Goal: Task Accomplishment & Management: Manage account settings

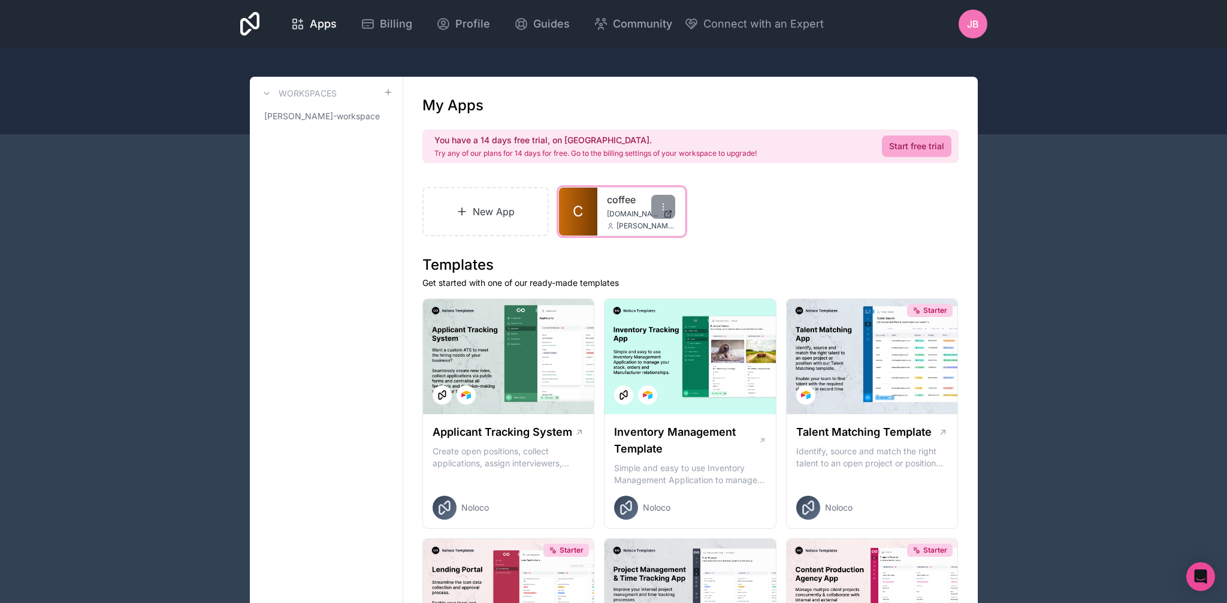
click at [632, 212] on span "coffee.noloco.co" at bounding box center [633, 214] width 52 height 10
click at [986, 28] on div "jb" at bounding box center [973, 24] width 29 height 29
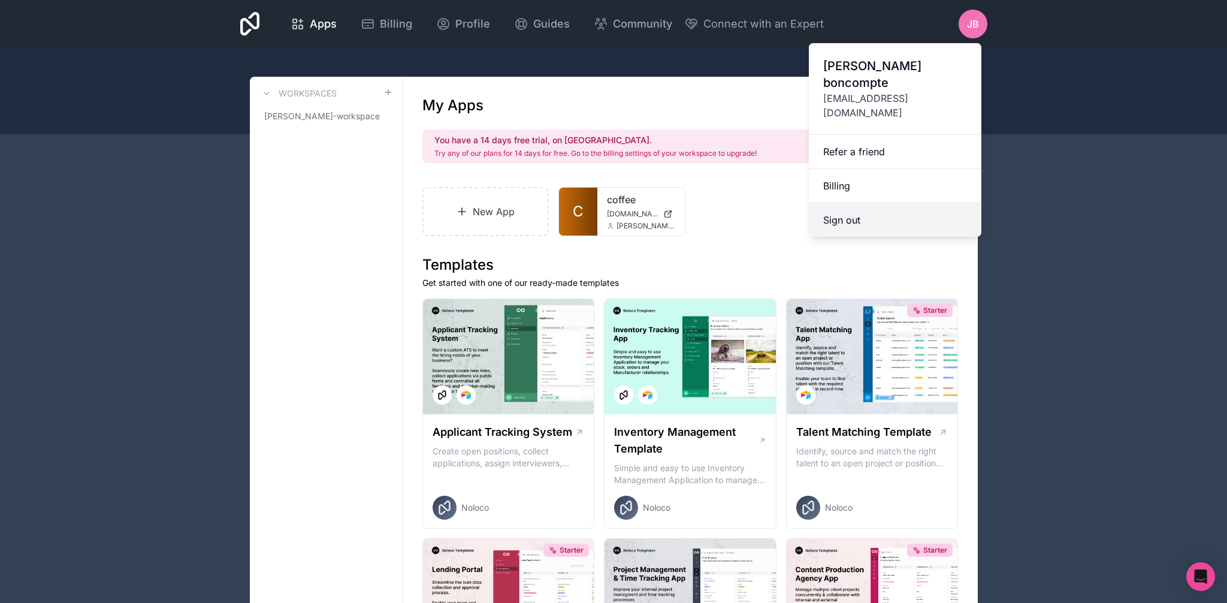
click at [853, 203] on button "Sign out" at bounding box center [895, 220] width 173 height 34
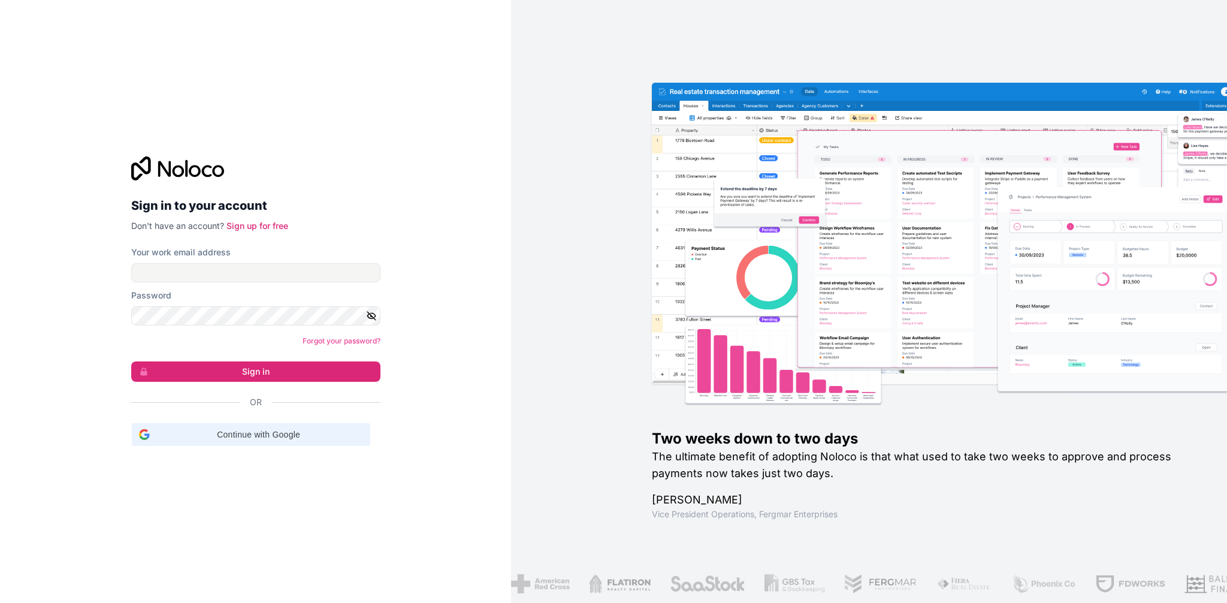
click at [221, 431] on span "Continue with Google" at bounding box center [259, 434] width 209 height 13
